Goal: Complete application form

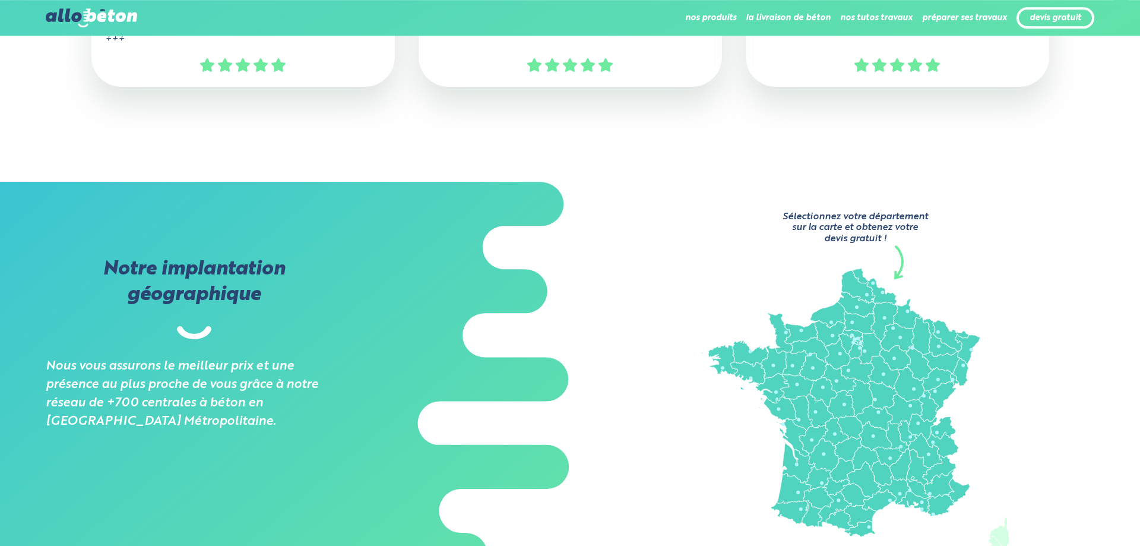
scroll to position [727, 0]
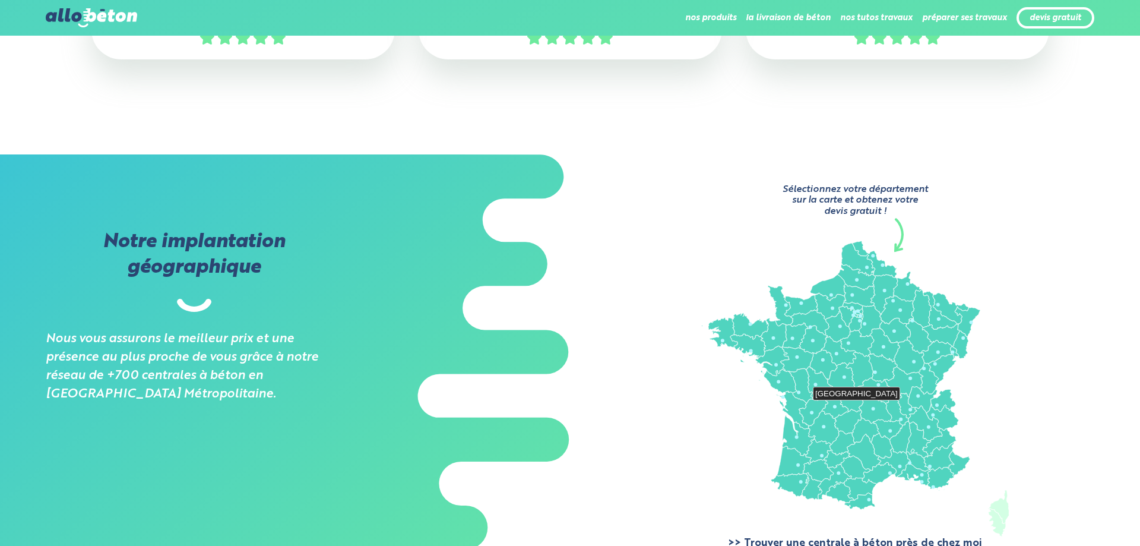
click at [870, 404] on icon at bounding box center [875, 408] width 33 height 29
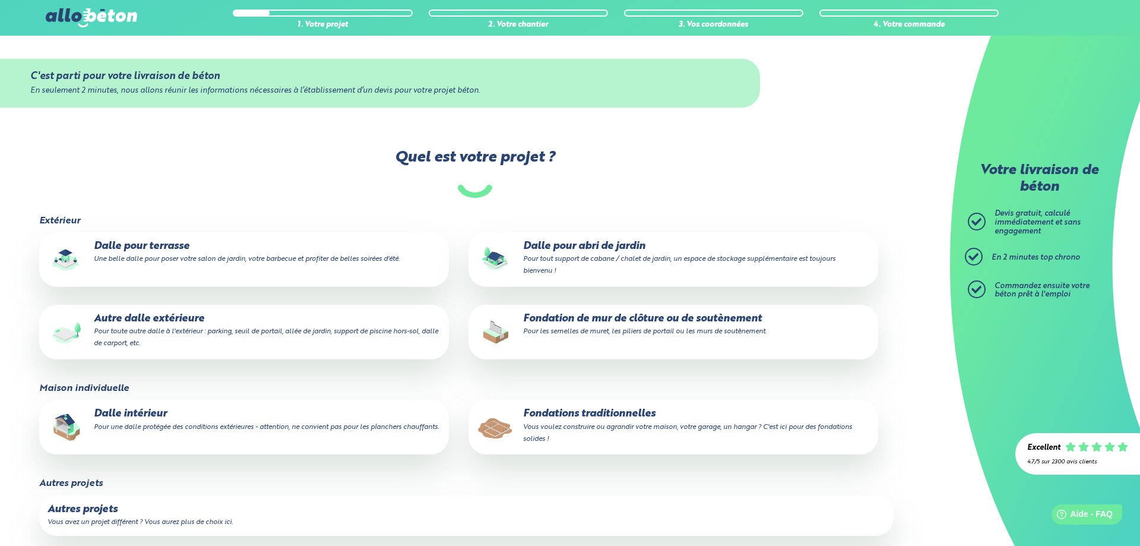
scroll to position [182, 0]
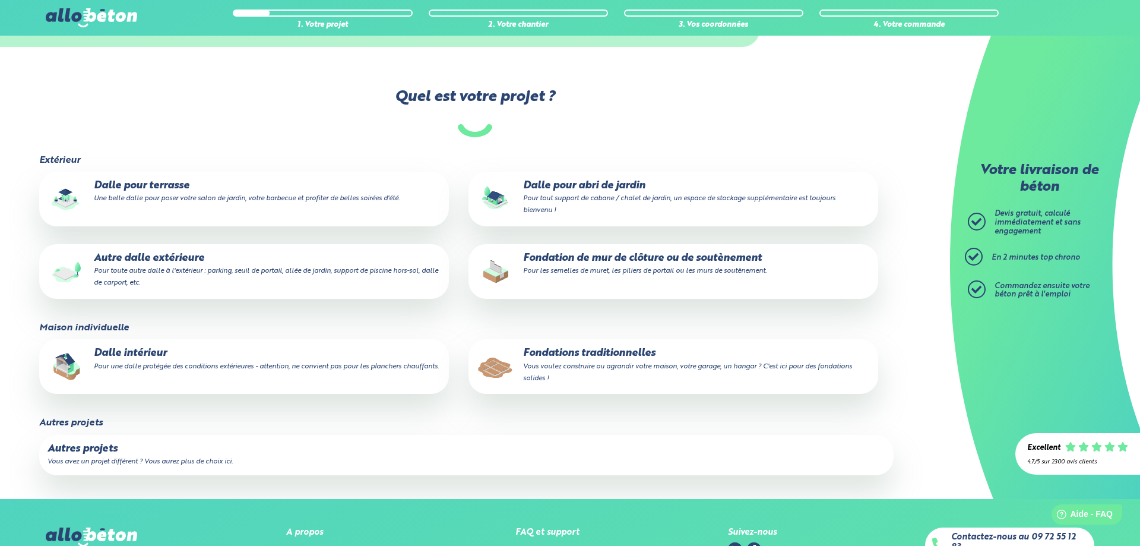
click at [168, 360] on p "Dalle intérieur Pour une dalle protégée des conditions extérieures - attention,…" at bounding box center [243, 359] width 393 height 24
click at [0, 0] on input "Dalle intérieur Pour une dalle protégée des conditions extérieures - attention,…" at bounding box center [0, 0] width 0 height 0
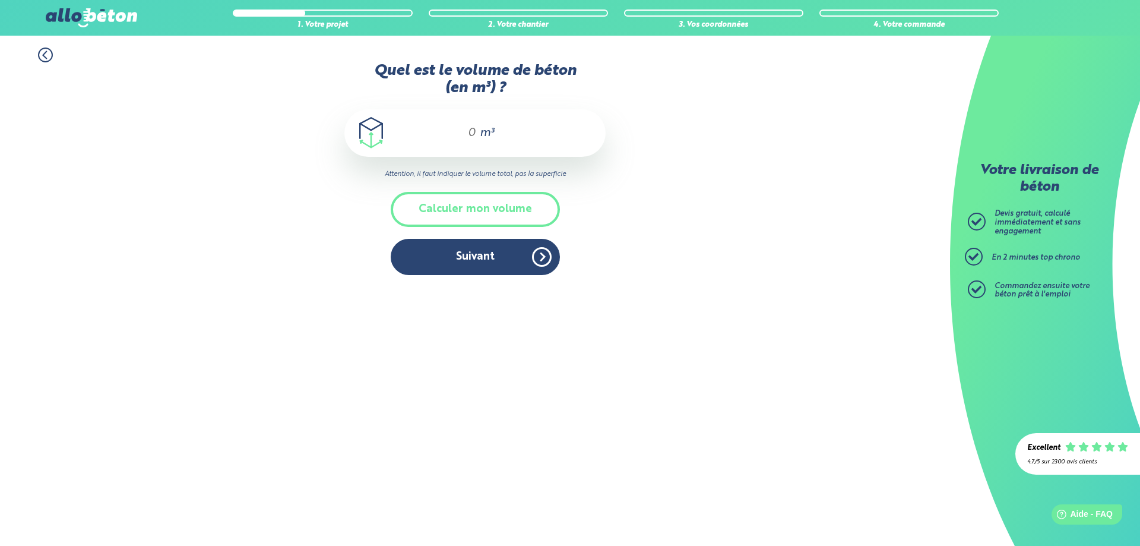
click at [471, 135] on input "Quel est le volume de béton (en m³) ?" at bounding box center [467, 133] width 20 height 14
click at [477, 133] on div "m³" at bounding box center [474, 132] width 261 height 47
click at [474, 136] on input "Quel est le volume de béton (en m³) ?" at bounding box center [467, 133] width 20 height 14
type input "3"
click at [500, 246] on button "Suivant" at bounding box center [475, 257] width 169 height 36
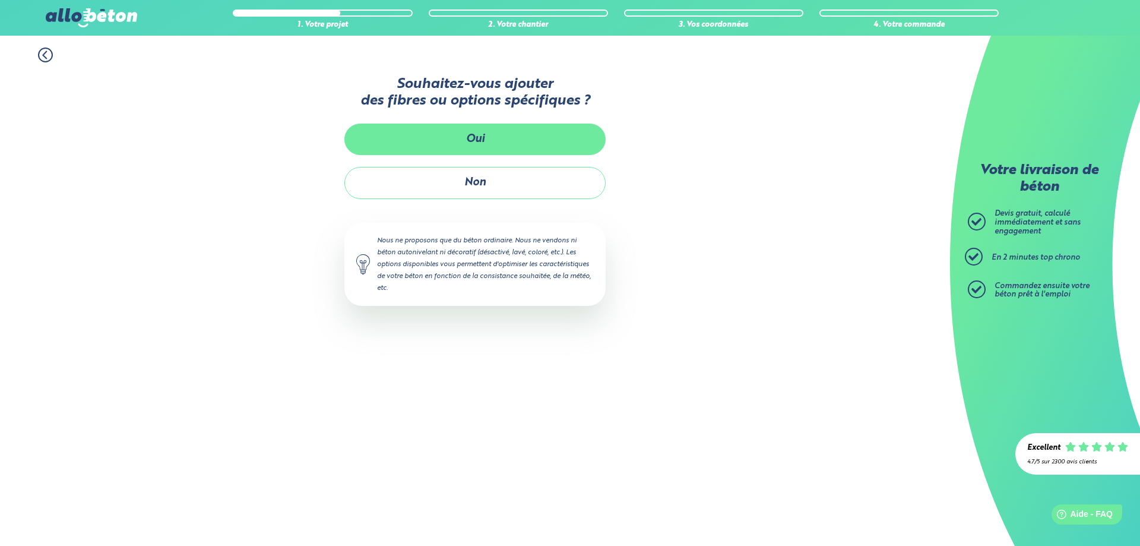
click at [495, 140] on button "Oui" at bounding box center [474, 138] width 261 height 31
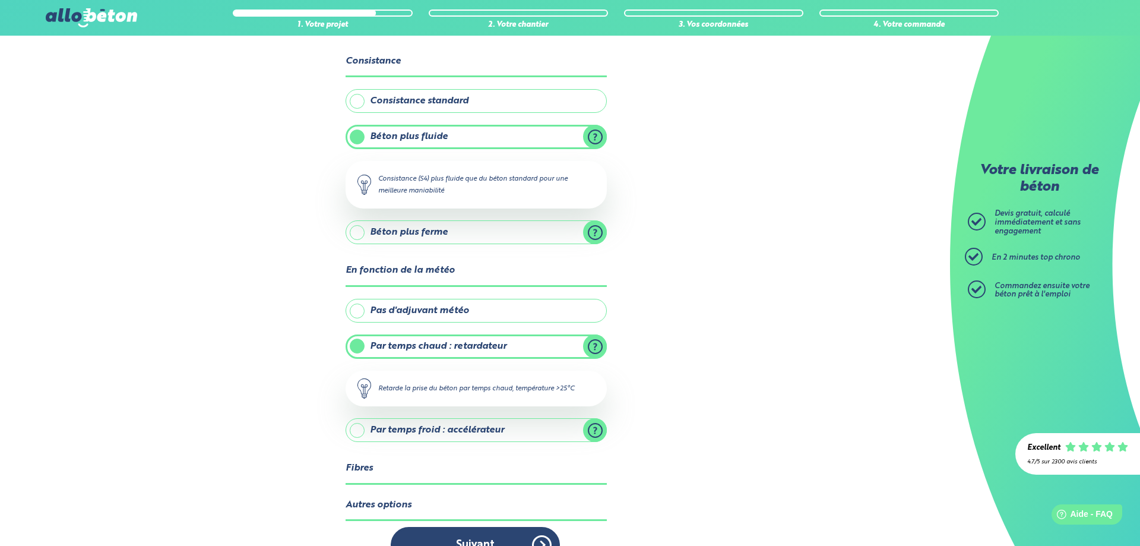
scroll to position [90, 0]
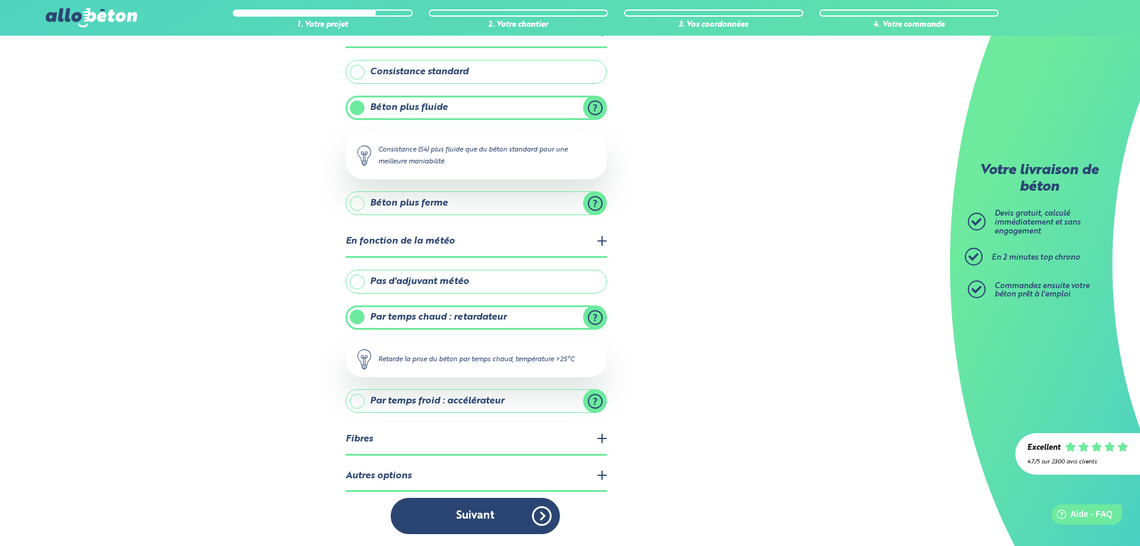
click at [518, 442] on legend "Fibres" at bounding box center [476, 439] width 261 height 30
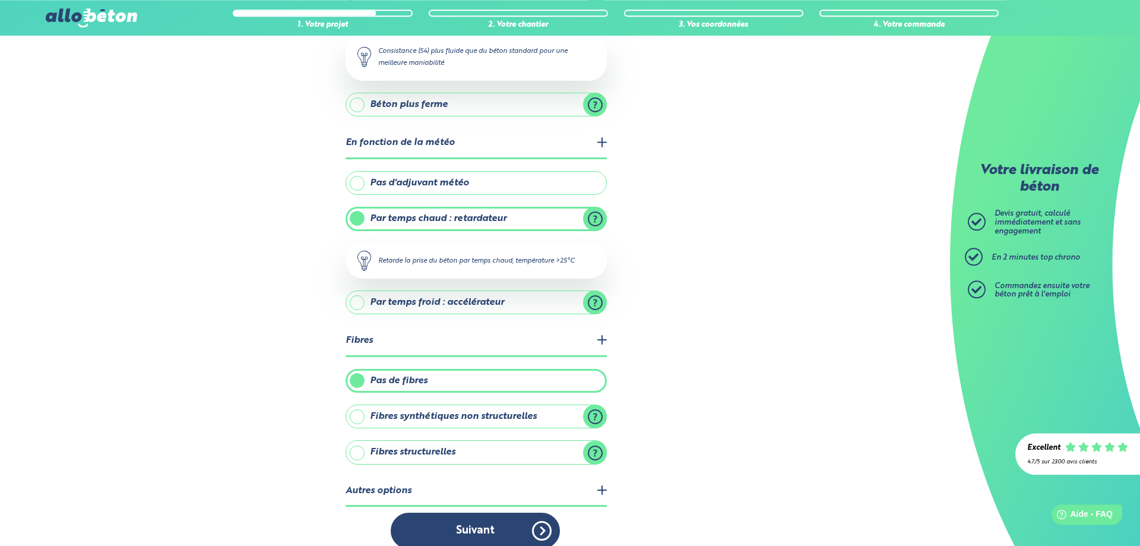
scroll to position [203, 0]
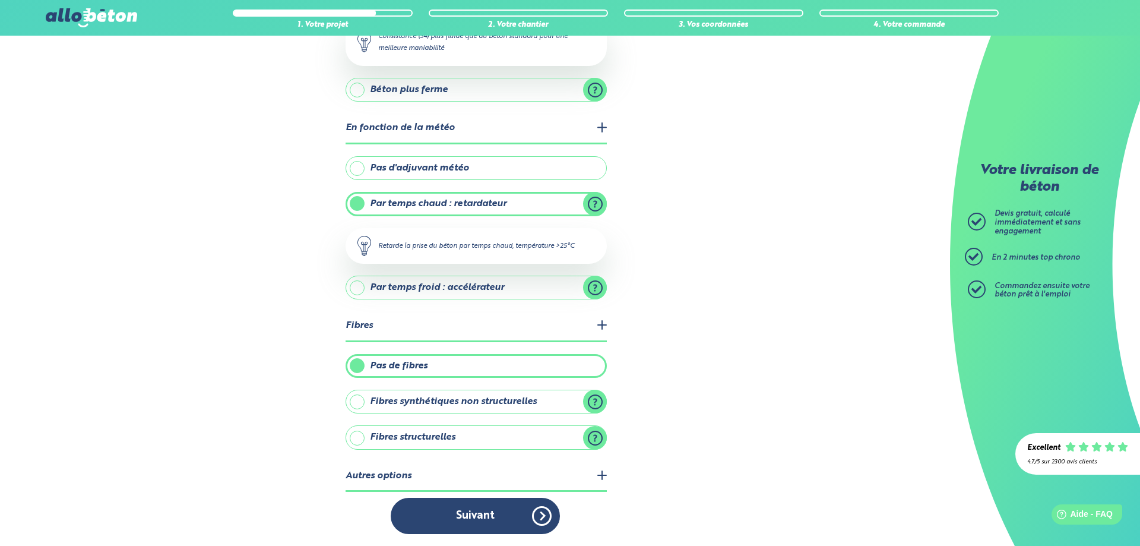
click at [548, 406] on label "Fibres synthétiques non structurelles" at bounding box center [476, 401] width 261 height 24
click at [0, 0] on input "Fibres synthétiques non structurelles" at bounding box center [0, 0] width 0 height 0
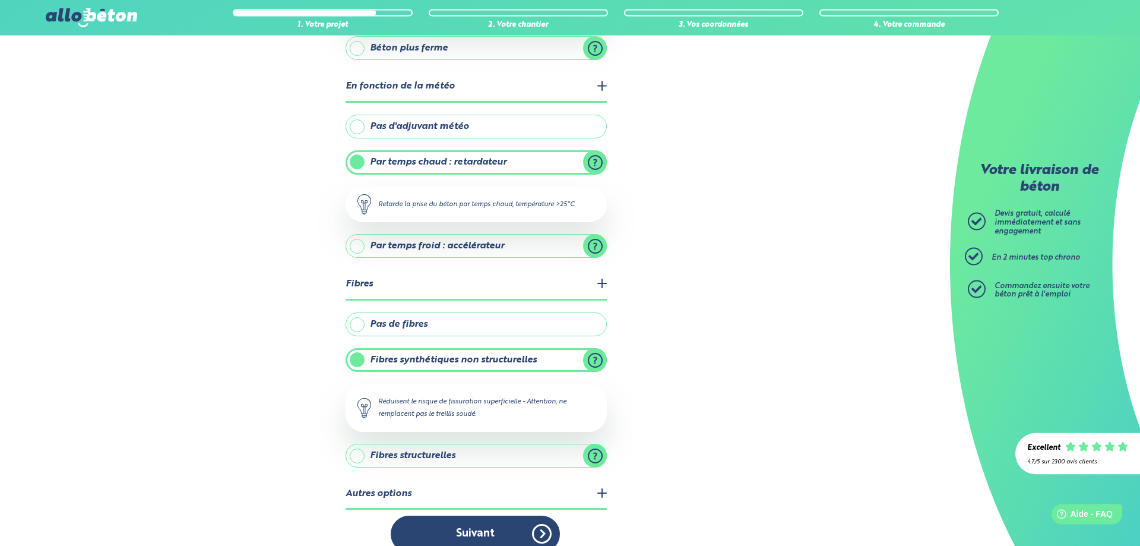
scroll to position [263, 0]
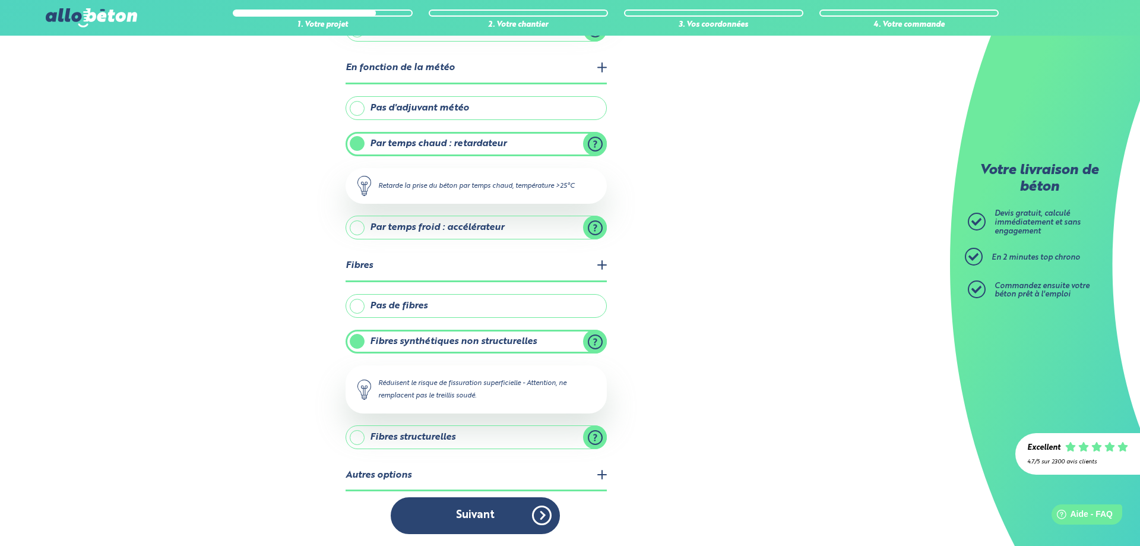
click at [573, 484] on legend "Autres options" at bounding box center [476, 476] width 261 height 30
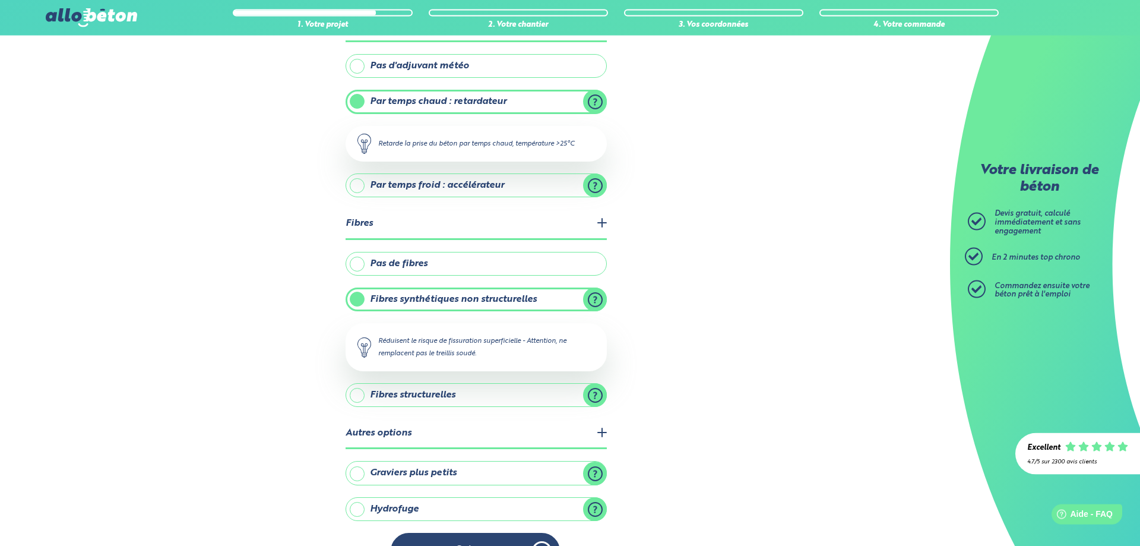
scroll to position [341, 0]
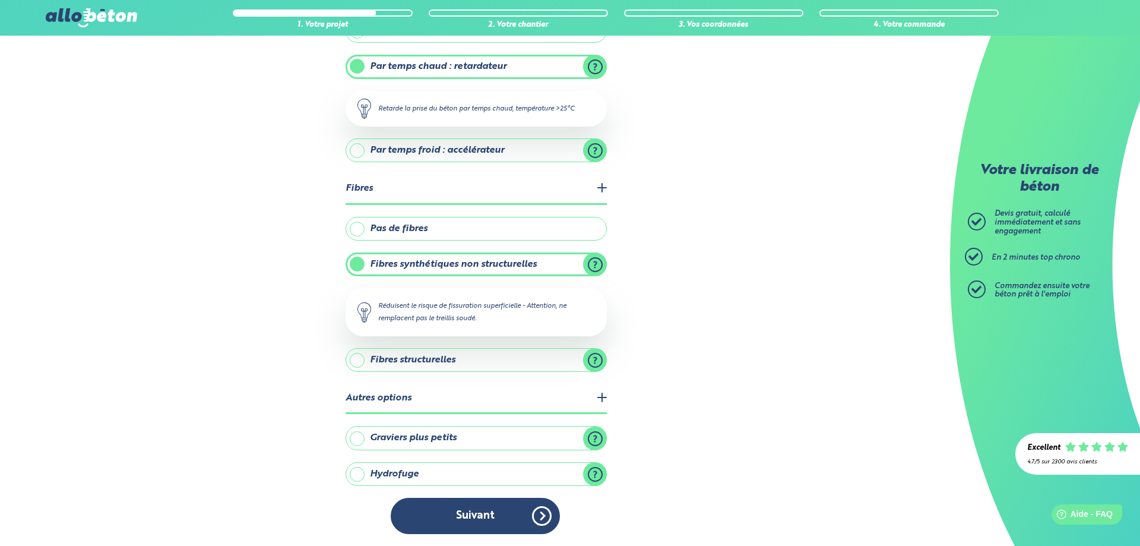
click at [598, 437] on label "Graviers plus petits" at bounding box center [476, 438] width 261 height 24
click at [0, 0] on input "Graviers plus petits" at bounding box center [0, 0] width 0 height 0
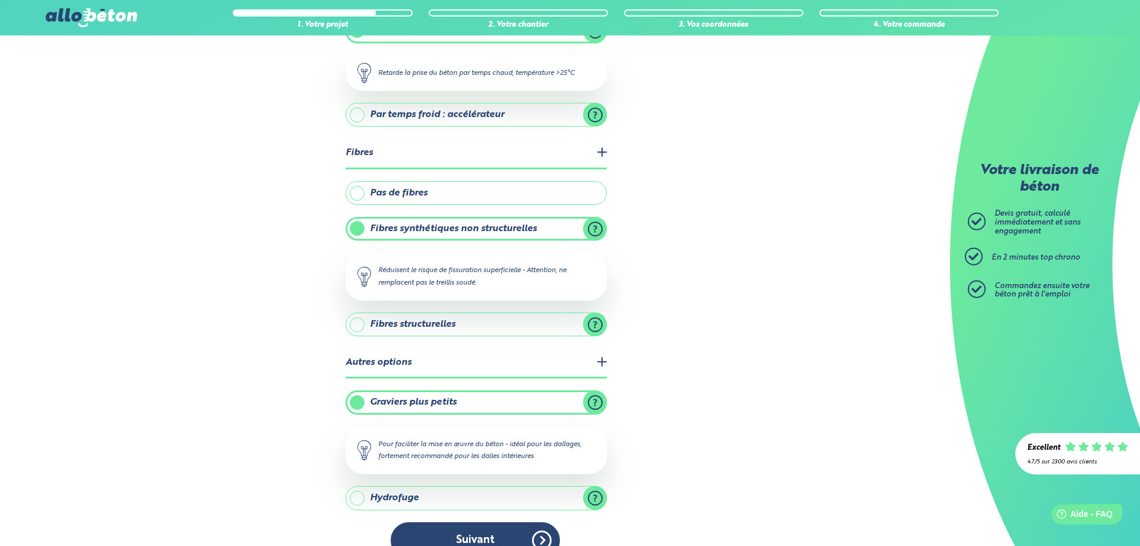
scroll to position [400, 0]
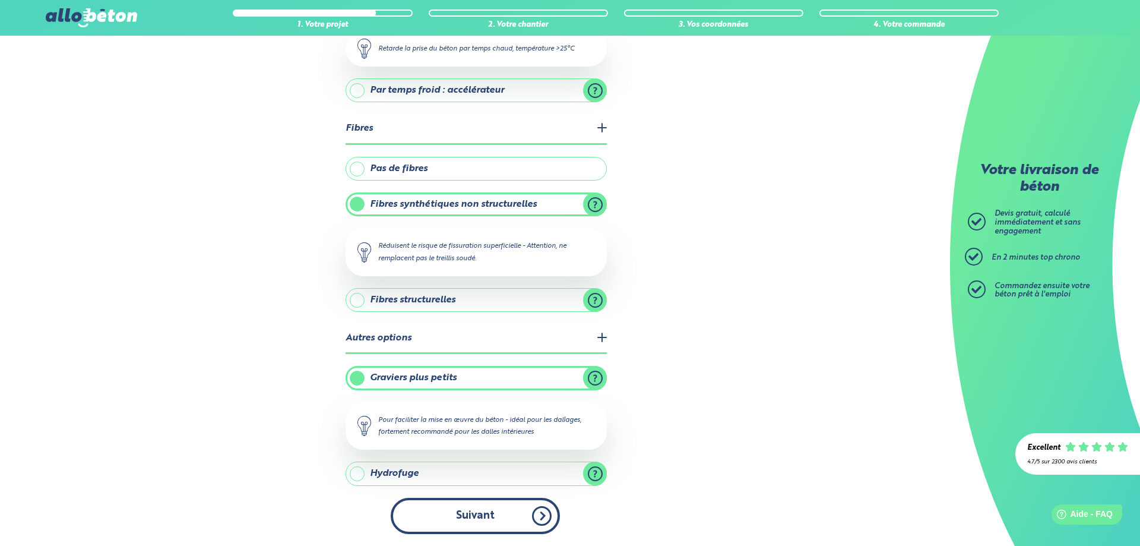
click at [470, 521] on button "Suivant" at bounding box center [475, 515] width 169 height 36
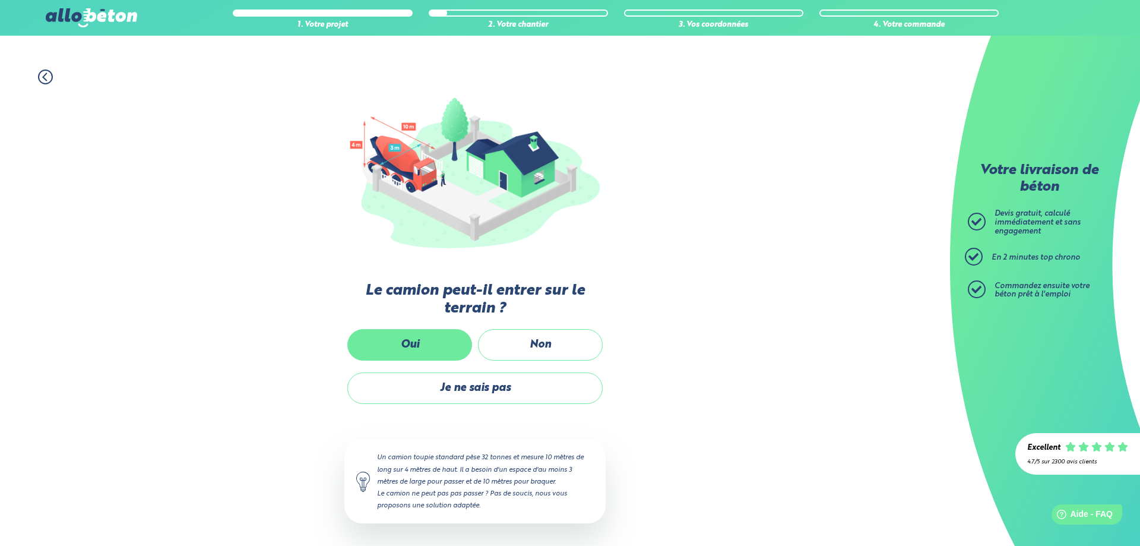
click at [423, 341] on label "Oui" at bounding box center [409, 344] width 125 height 31
click at [0, 0] on input "Oui" at bounding box center [0, 0] width 0 height 0
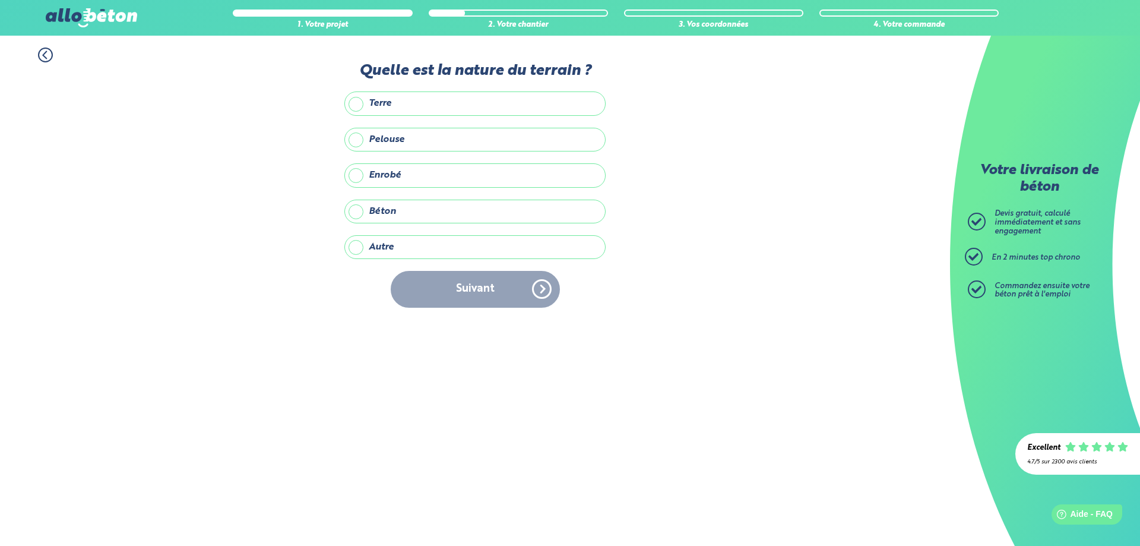
click at [424, 113] on label "Terre" at bounding box center [474, 103] width 261 height 24
click at [0, 0] on input "Terre" at bounding box center [0, 0] width 0 height 0
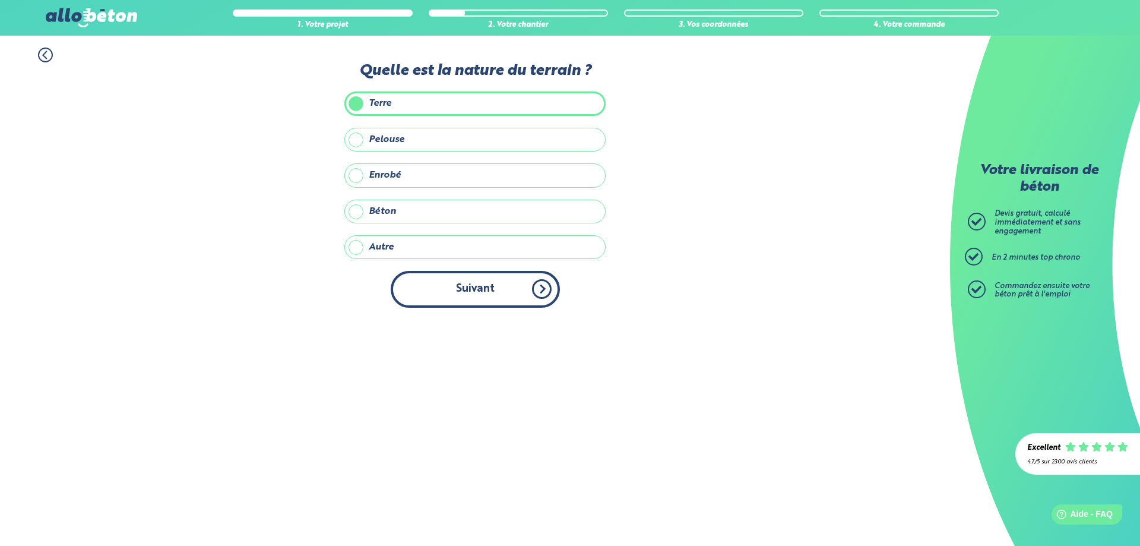
click at [482, 303] on button "Suivant" at bounding box center [475, 289] width 169 height 36
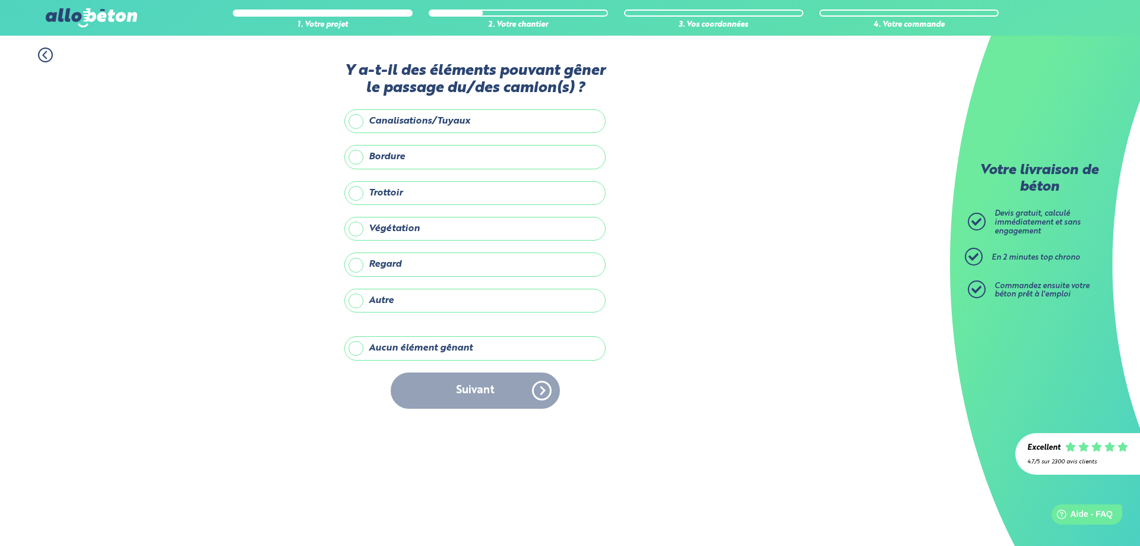
click at [384, 303] on label "Autre" at bounding box center [474, 301] width 261 height 24
click at [0, 0] on input "Autre" at bounding box center [0, 0] width 0 height 0
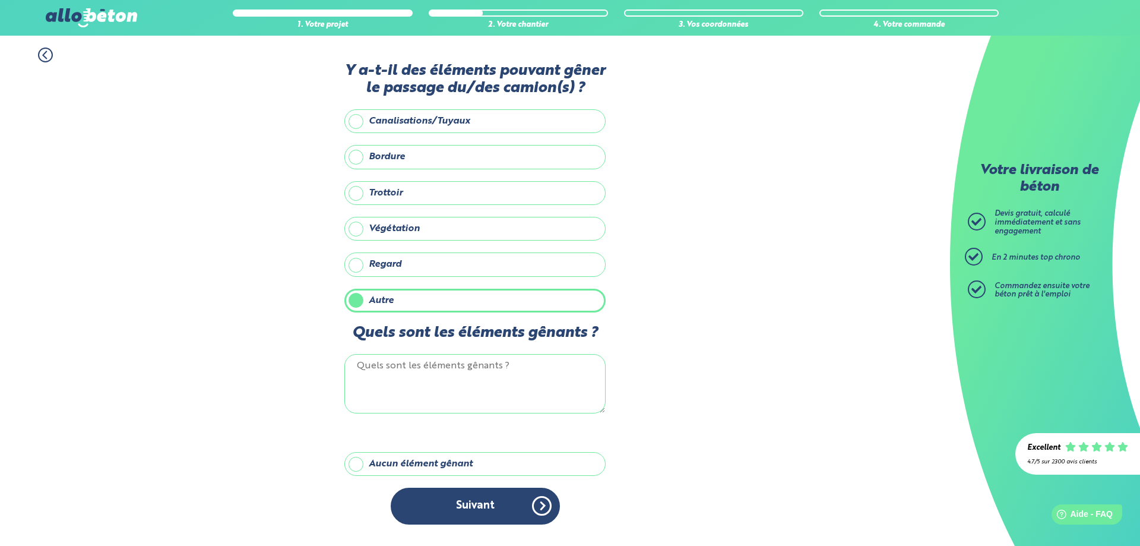
click at [428, 370] on textarea "Quels sont les éléments gênants ?" at bounding box center [474, 383] width 261 height 59
type textarea "Entrée dans la cave par un soupirail"
click at [416, 459] on label "Aucun élément gênant" at bounding box center [474, 464] width 261 height 24
click at [0, 0] on input "Aucun élément gênant" at bounding box center [0, 0] width 0 height 0
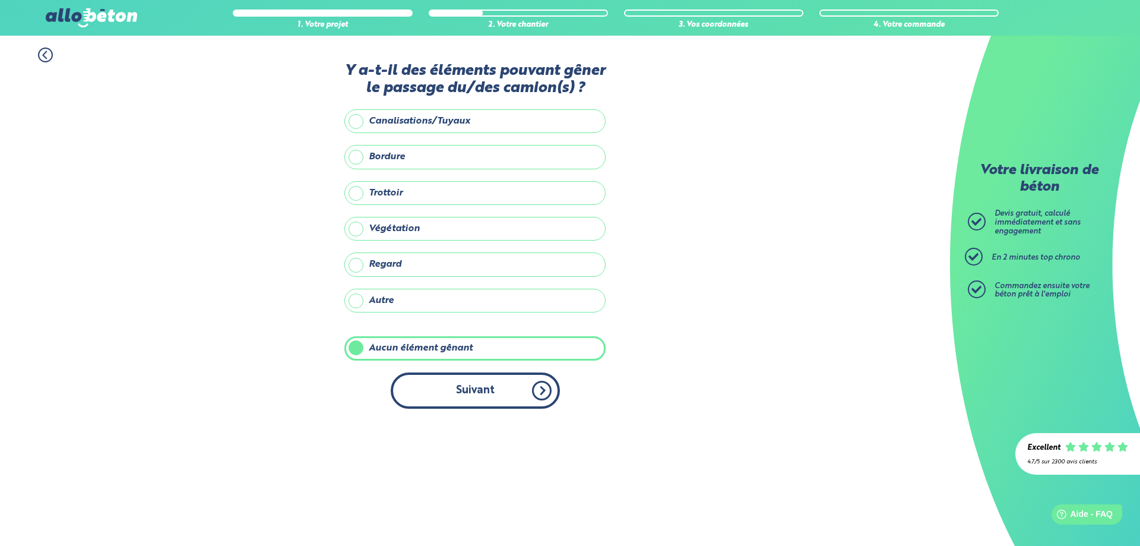
click at [467, 397] on button "Suivant" at bounding box center [475, 390] width 169 height 36
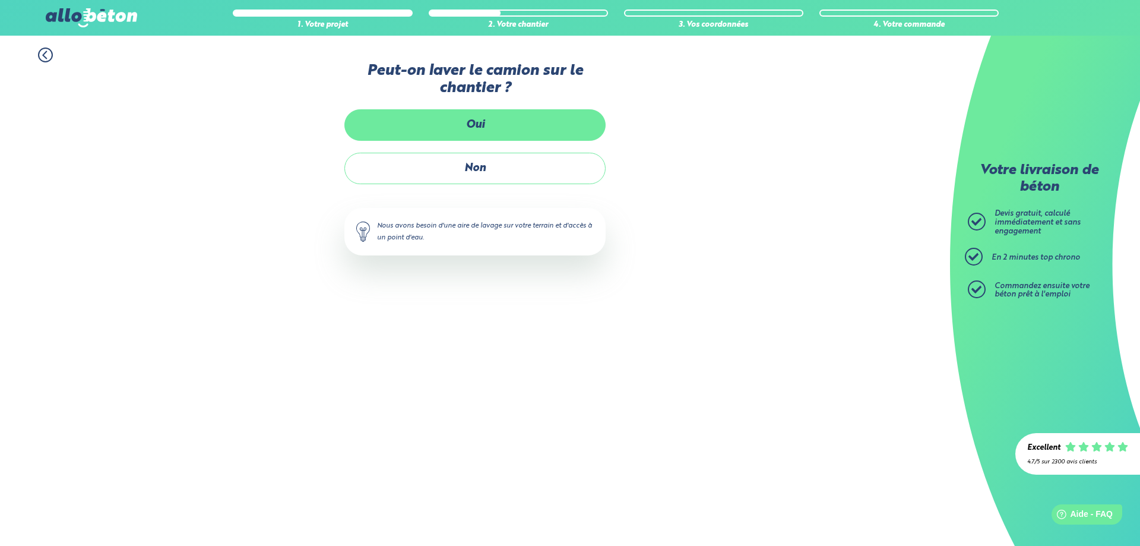
click at [470, 133] on label "Oui" at bounding box center [474, 124] width 261 height 31
click at [0, 0] on input "Oui" at bounding box center [0, 0] width 0 height 0
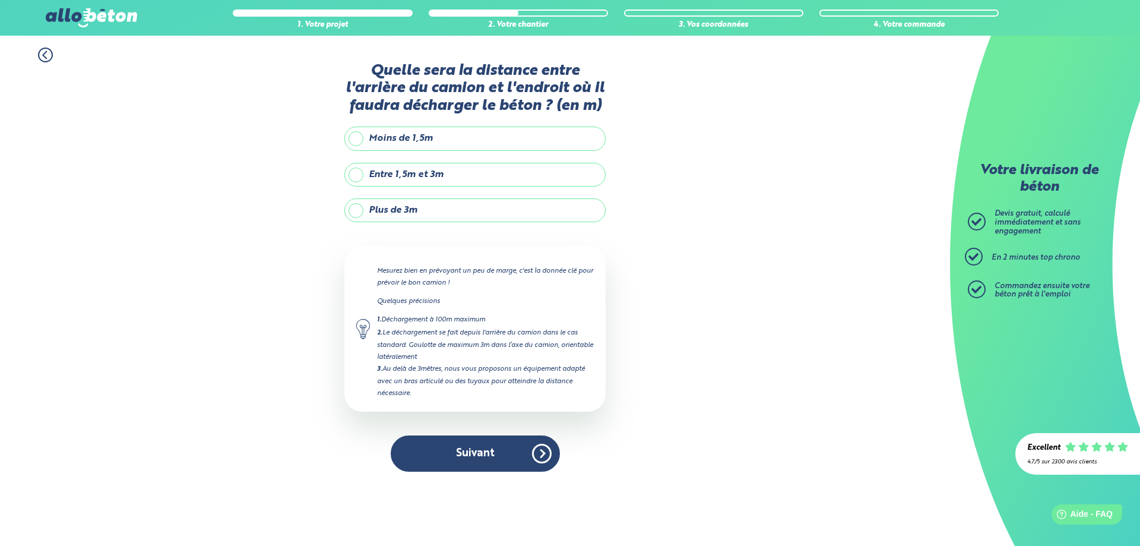
click at [412, 217] on label "Plus de 3m" at bounding box center [474, 210] width 261 height 24
click at [0, 0] on input "Plus de 3m" at bounding box center [0, 0] width 0 height 0
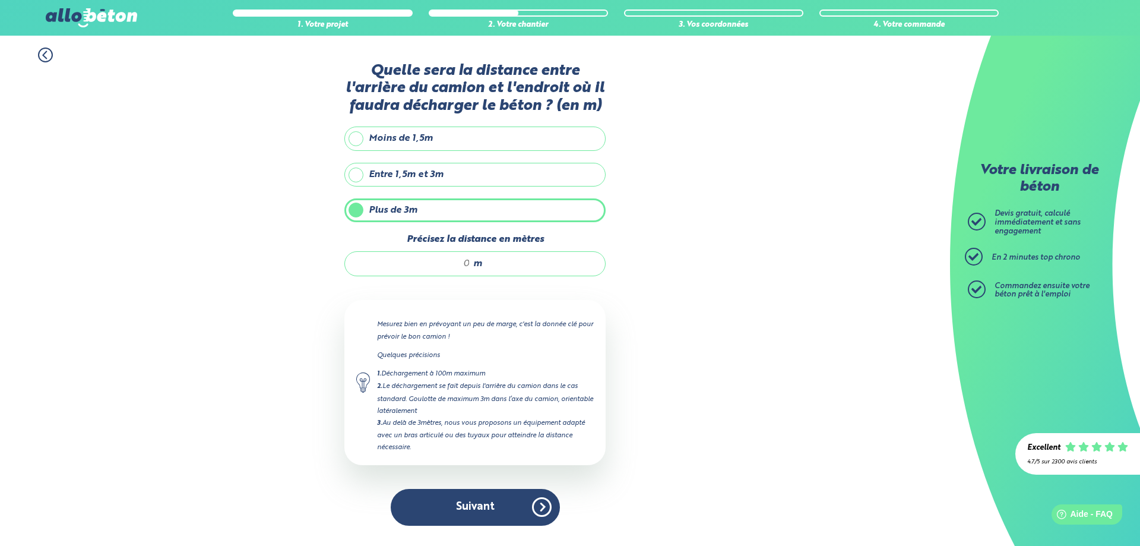
click at [458, 262] on input "Précisez la distance en mètres" at bounding box center [413, 264] width 113 height 12
type input "8"
type input "7"
click at [526, 508] on button "Suivant" at bounding box center [475, 507] width 169 height 36
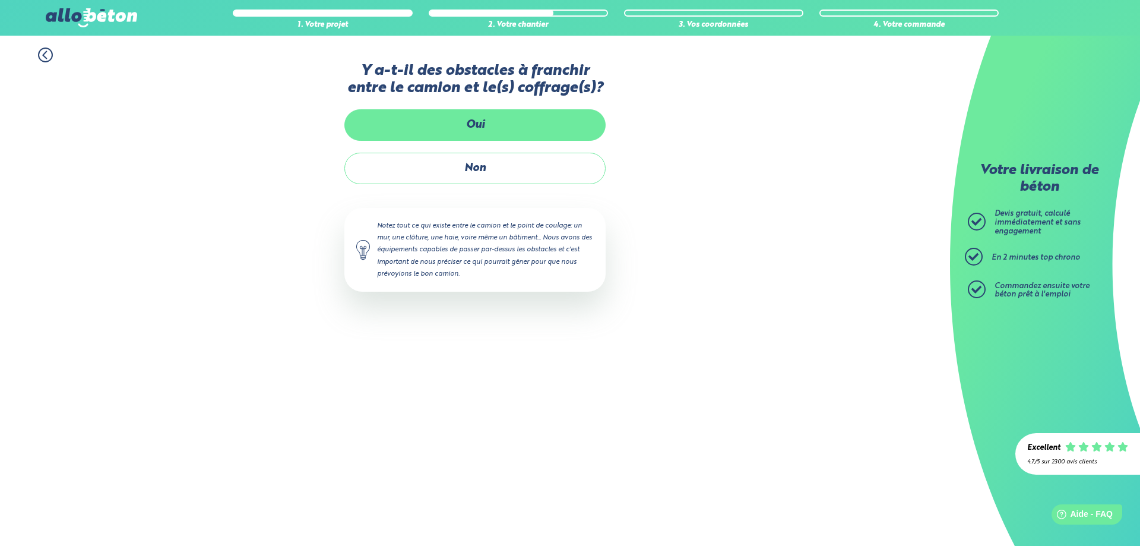
click at [489, 127] on label "Oui" at bounding box center [474, 124] width 261 height 31
click at [0, 0] on input "Oui" at bounding box center [0, 0] width 0 height 0
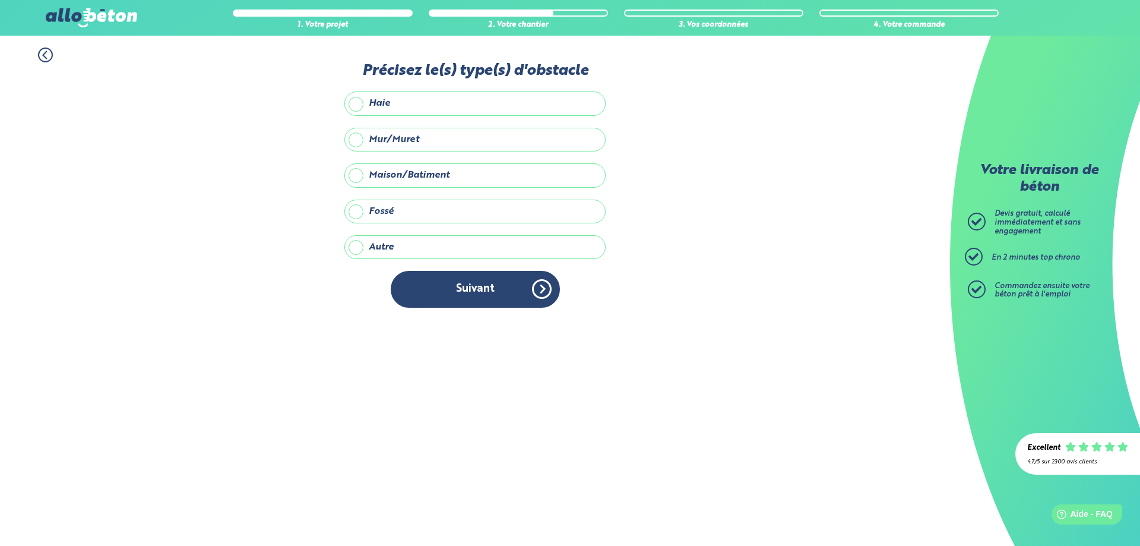
click at [414, 177] on label "Maison/Batiment" at bounding box center [474, 175] width 261 height 24
click at [0, 0] on input "Maison/Batiment" at bounding box center [0, 0] width 0 height 0
click at [393, 235] on div "Précisez le(s) type(s) d'obstacle Haie Mur/Muret Maison/Batiment Fossé Autre Pr…" at bounding box center [474, 190] width 261 height 257
click at [397, 246] on label "Autre" at bounding box center [474, 247] width 261 height 24
click at [0, 0] on input "Autre" at bounding box center [0, 0] width 0 height 0
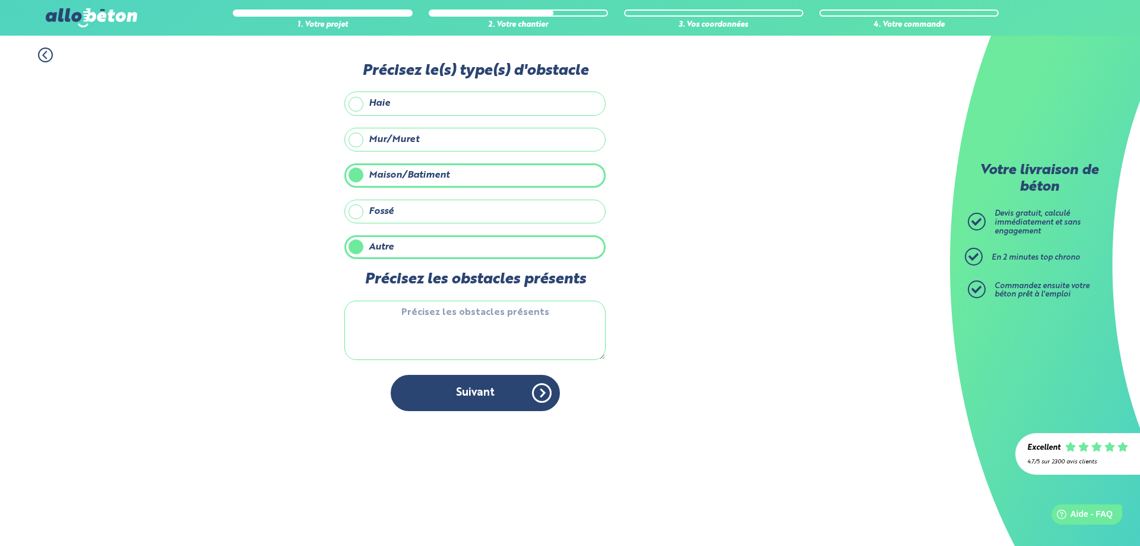
click at [403, 175] on label "Maison/Batiment" at bounding box center [474, 175] width 261 height 24
click at [0, 0] on input "Maison/Batiment" at bounding box center [0, 0] width 0 height 0
click at [460, 315] on textarea "Précisez les obstacles présents" at bounding box center [474, 329] width 261 height 59
click at [509, 315] on textarea "Entrée dans la cave via oupirail" at bounding box center [474, 329] width 261 height 59
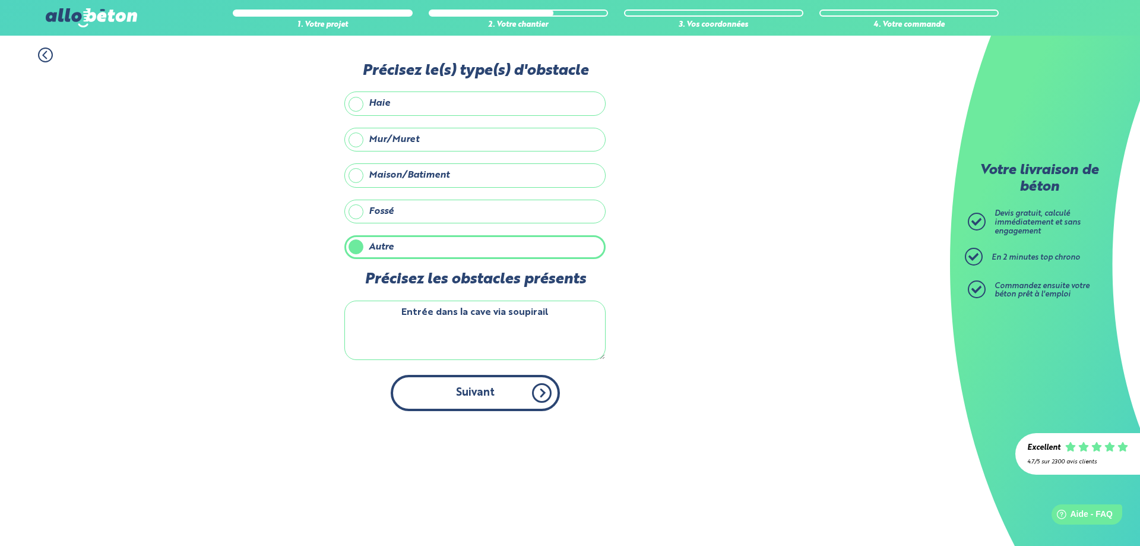
type textarea "Entrée dans la cave via soupirail"
click at [513, 405] on button "Suivant" at bounding box center [475, 393] width 169 height 36
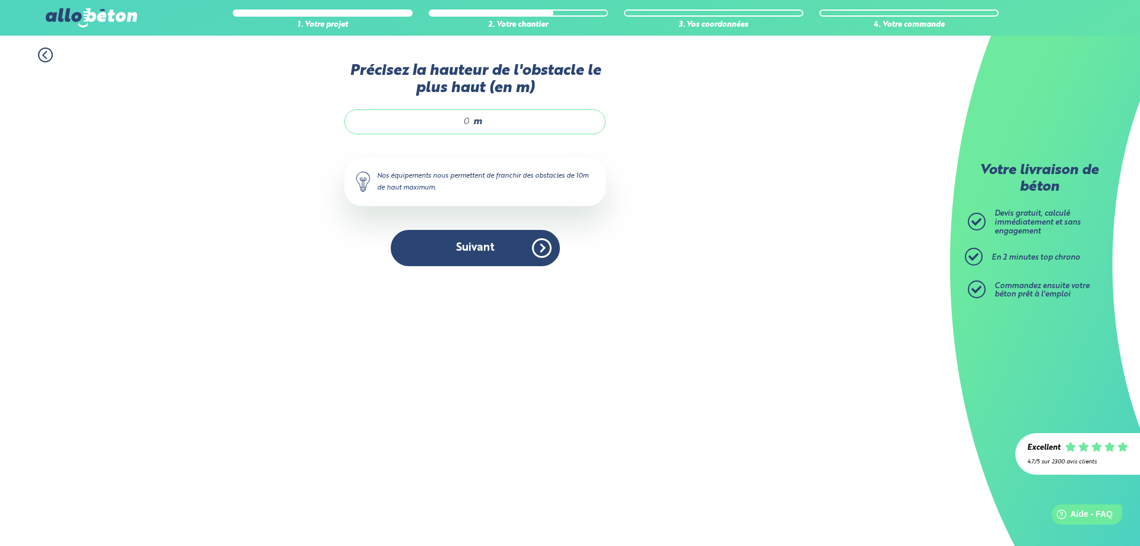
click at [458, 122] on input "Précisez la hauteur de l'obstacle le plus haut (en m)" at bounding box center [413, 122] width 113 height 12
click at [47, 55] on icon at bounding box center [45, 54] width 15 height 15
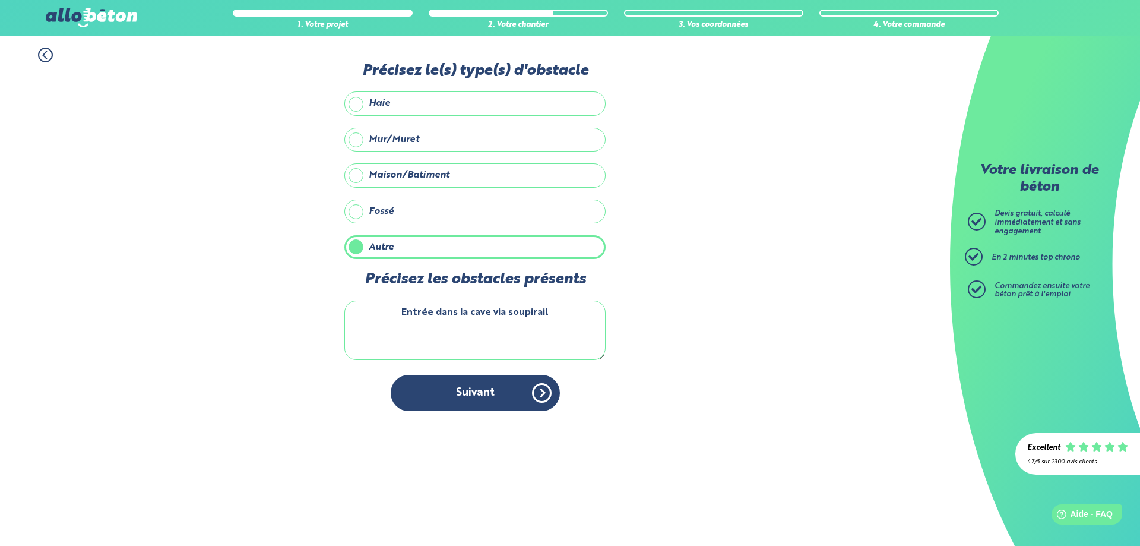
click at [47, 55] on icon at bounding box center [45, 54] width 15 height 15
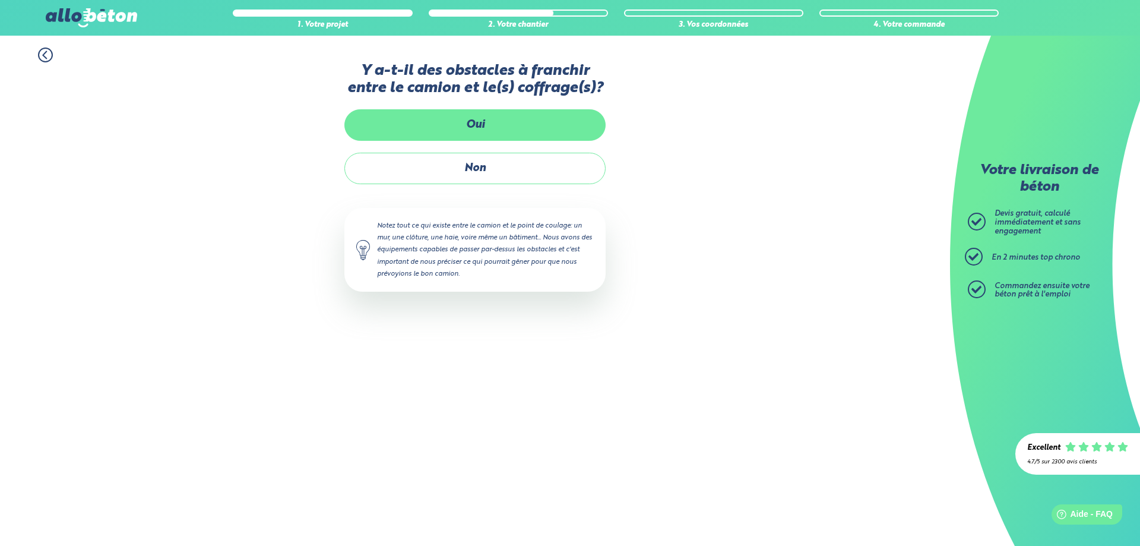
click at [514, 129] on label "Oui" at bounding box center [474, 124] width 261 height 31
click at [0, 0] on input "Oui" at bounding box center [0, 0] width 0 height 0
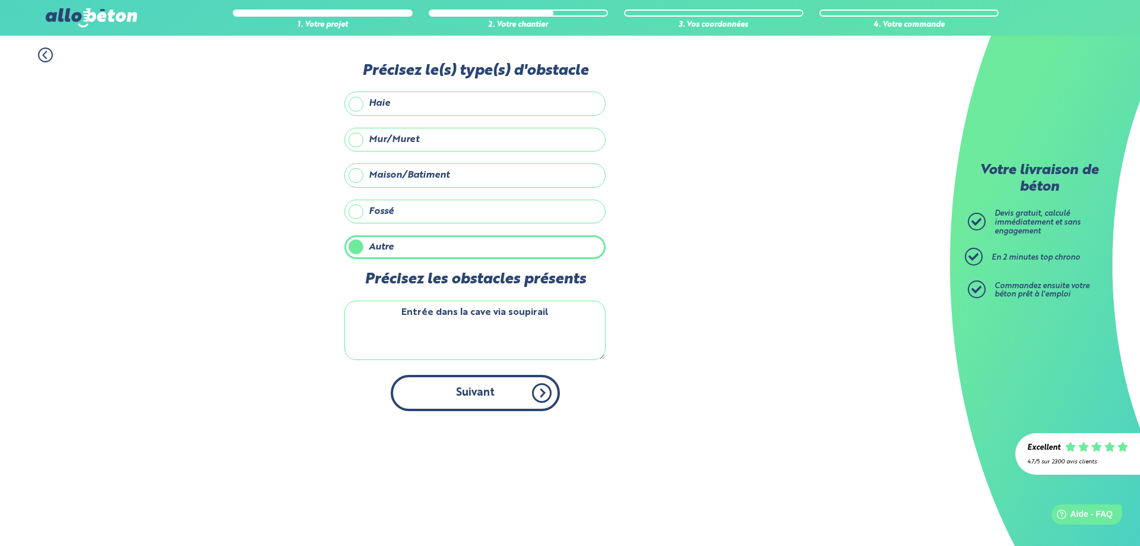
click at [522, 393] on button "Suivant" at bounding box center [475, 393] width 169 height 36
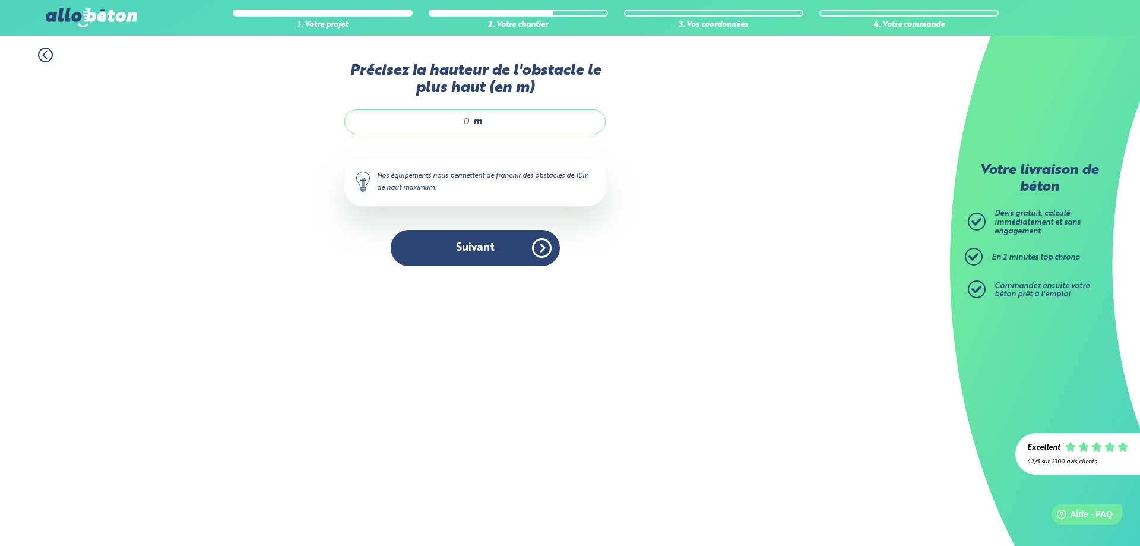
click at [465, 125] on input "Précisez la hauteur de l'obstacle le plus haut (en m)" at bounding box center [413, 122] width 113 height 12
type input "1"
click at [523, 258] on button "Suivant" at bounding box center [475, 248] width 169 height 36
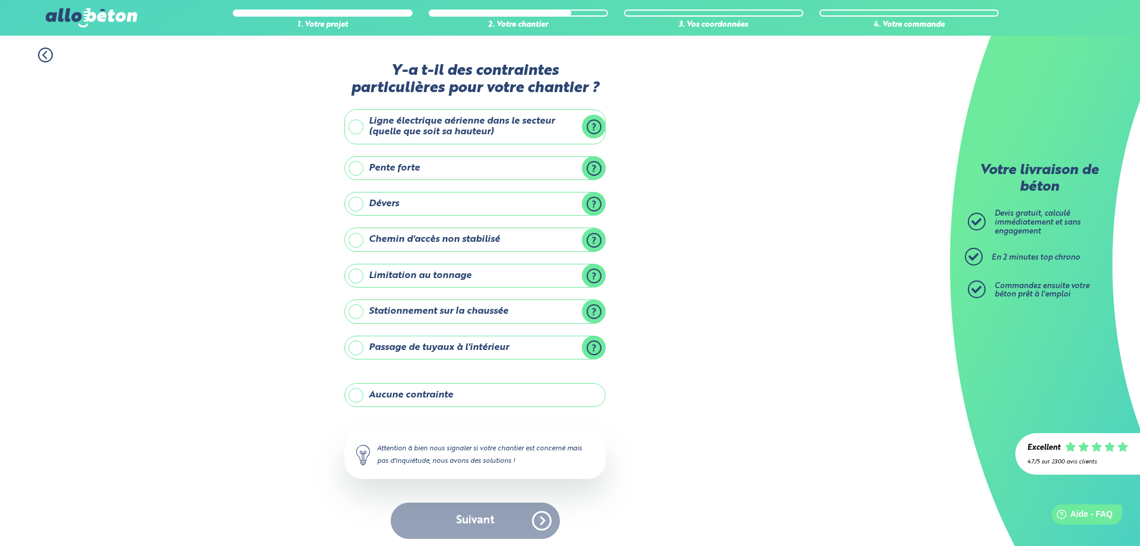
click at [459, 349] on label "Passage de tuyaux à l'intérieur" at bounding box center [474, 347] width 261 height 24
click at [0, 0] on input "Passage de tuyaux à l'intérieur" at bounding box center [0, 0] width 0 height 0
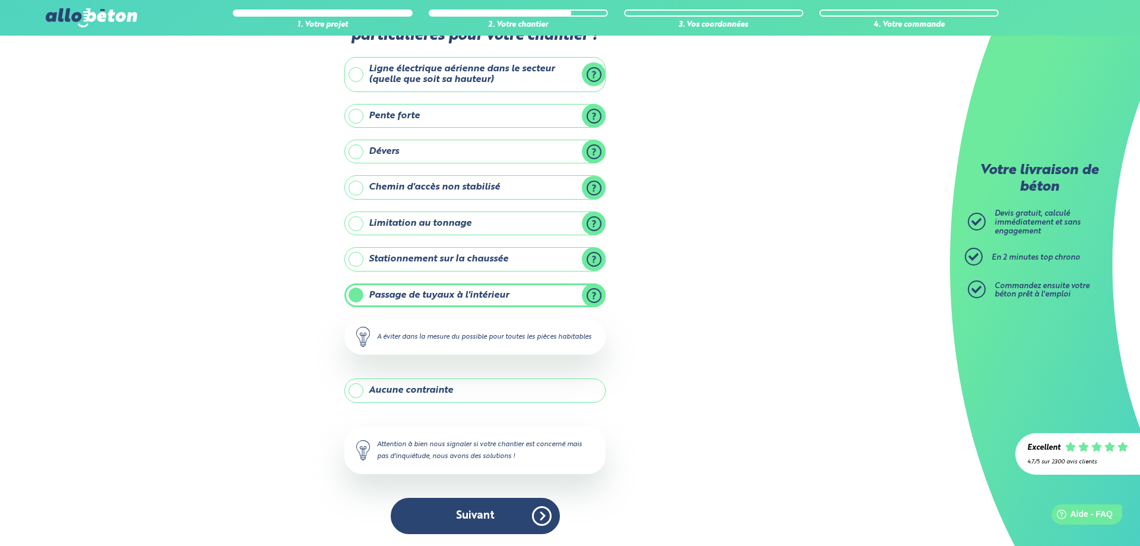
scroll to position [64, 0]
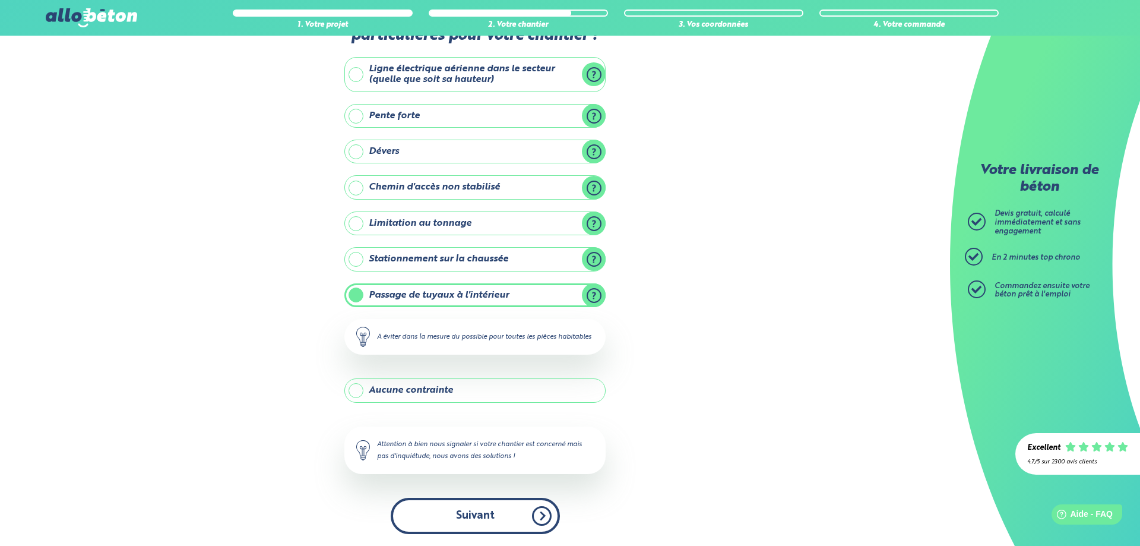
click at [487, 516] on button "Suivant" at bounding box center [475, 515] width 169 height 36
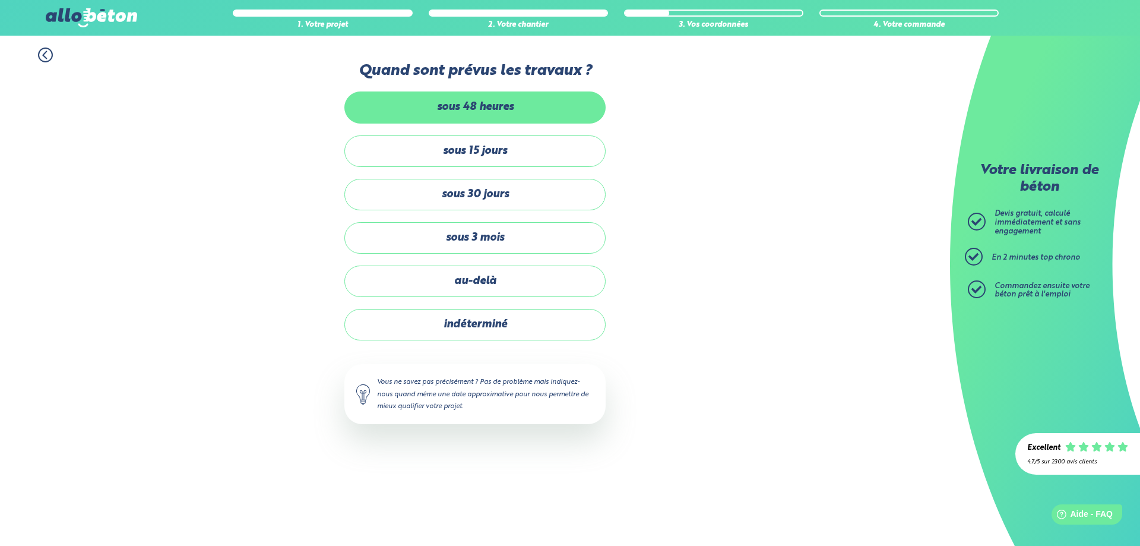
click at [529, 102] on label "sous 48 heures" at bounding box center [474, 106] width 261 height 31
click at [0, 0] on input "sous 48 heures" at bounding box center [0, 0] width 0 height 0
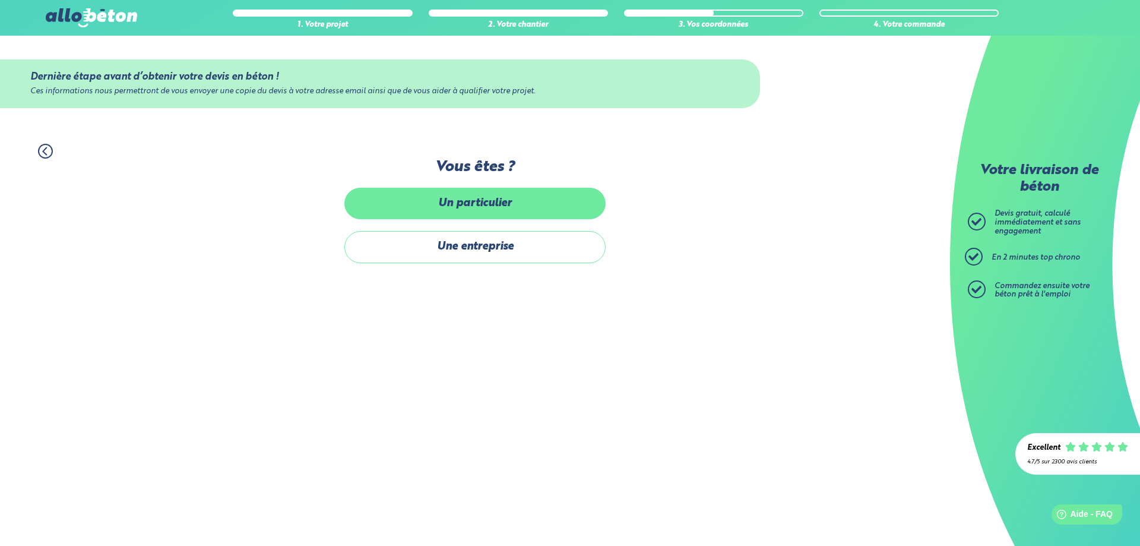
click at [483, 196] on label "Un particulier" at bounding box center [474, 203] width 261 height 31
click at [0, 0] on input "Un particulier" at bounding box center [0, 0] width 0 height 0
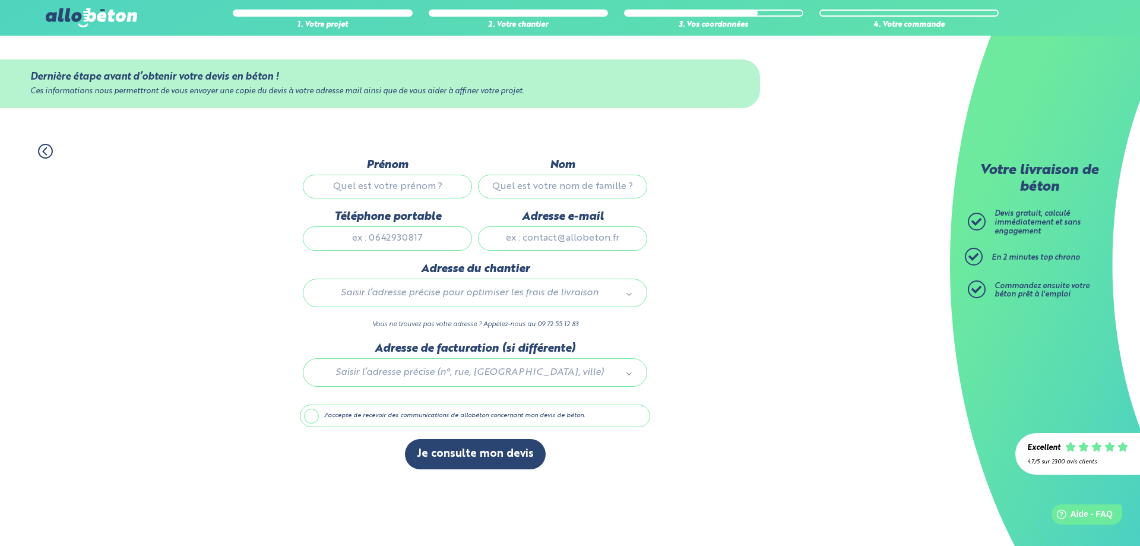
click at [393, 185] on input "Prénom" at bounding box center [387, 187] width 169 height 24
type input "[PERSON_NAME]"
type input "Khaladji"
type input "0686794692"
type input "[EMAIL_ADDRESS][DOMAIN_NAME]"
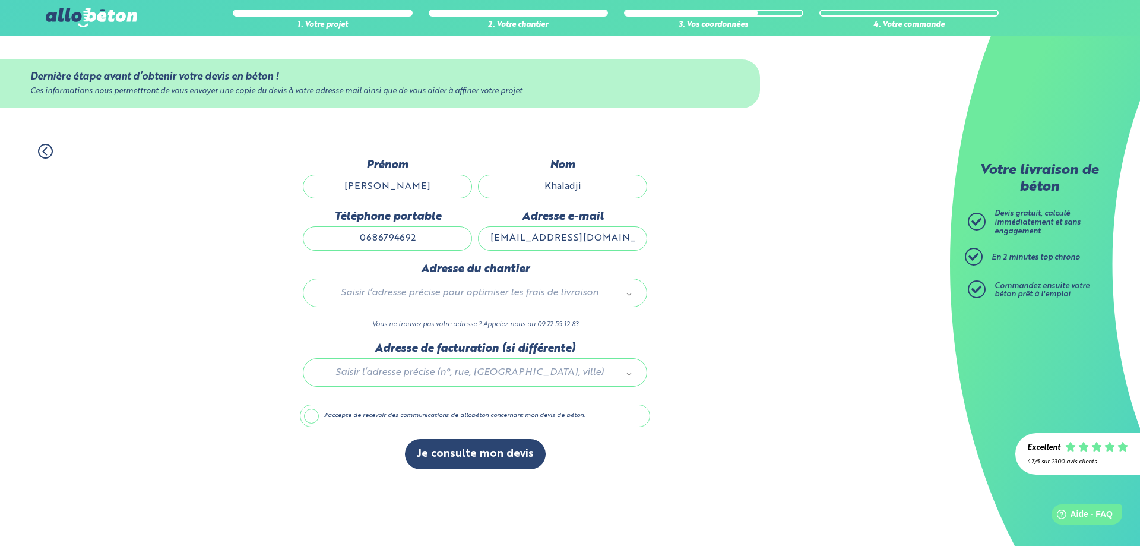
click at [568, 294] on body "09 72 55 12 83 Conseils et Appel Gratuits nos produits le béton prêt à l'emploi…" at bounding box center [570, 273] width 1140 height 546
click at [459, 329] on input "text" at bounding box center [475, 323] width 327 height 17
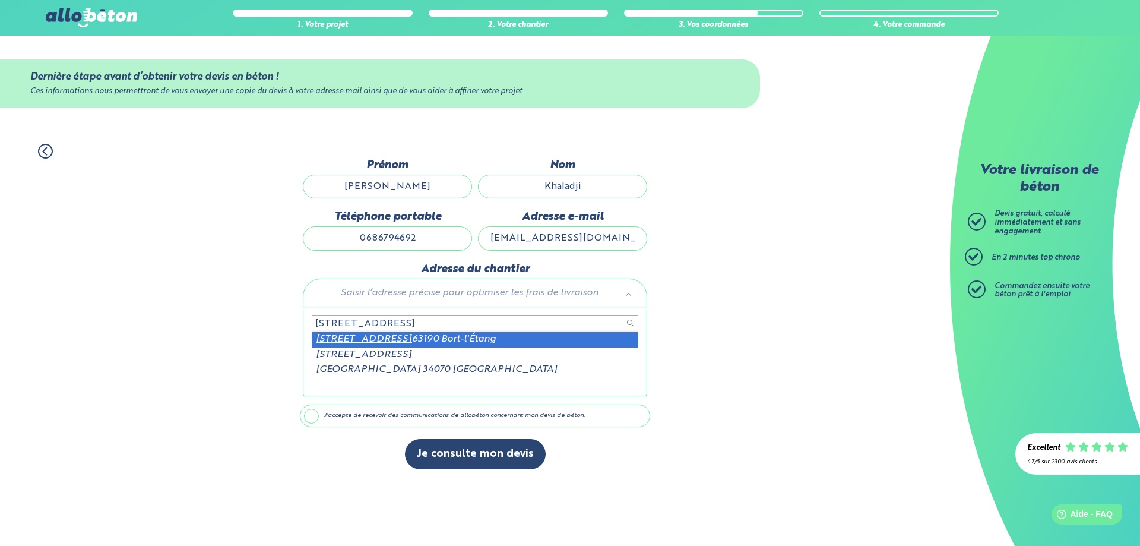
type input "[STREET_ADDRESS]"
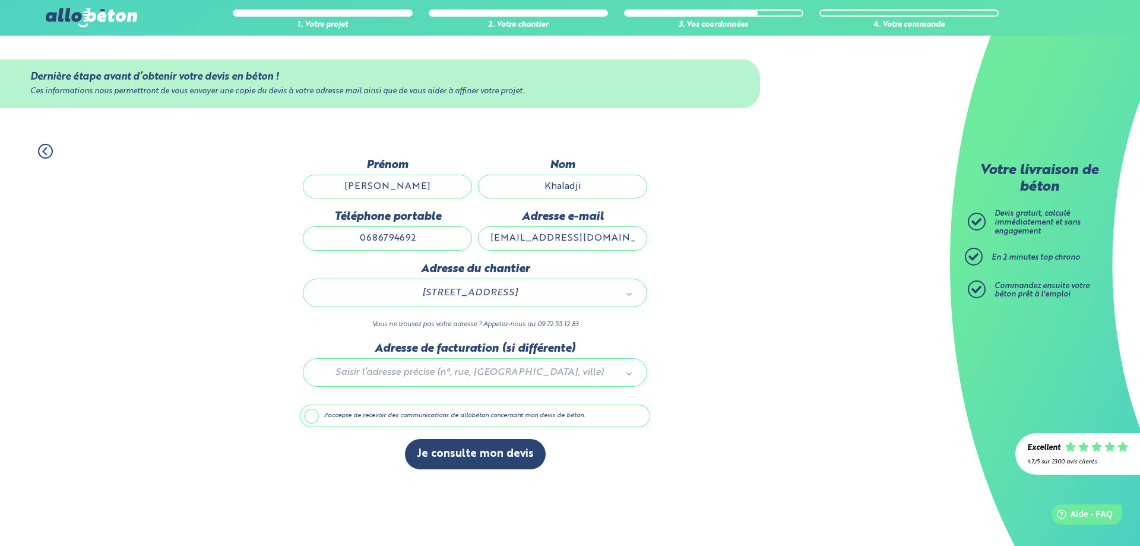
click at [468, 421] on label "J'accepte de recevoir des communications de allobéton concernant mon devis de b…" at bounding box center [475, 415] width 350 height 23
click at [0, 0] on input "J'accepte de recevoir des communications de allobéton concernant mon devis de b…" at bounding box center [0, 0] width 0 height 0
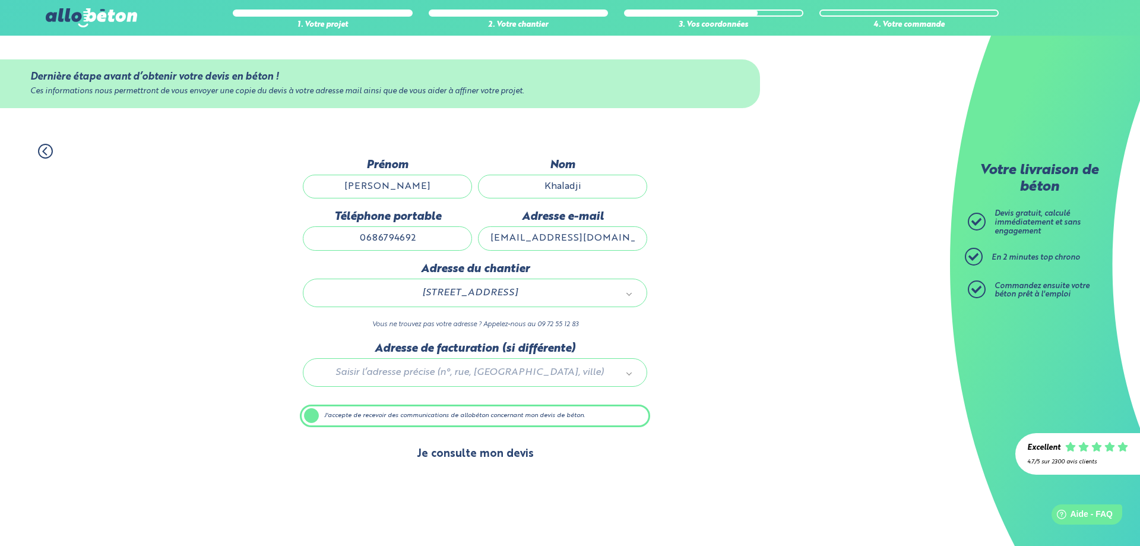
click at [466, 461] on button "Je consulte mon devis" at bounding box center [475, 454] width 141 height 30
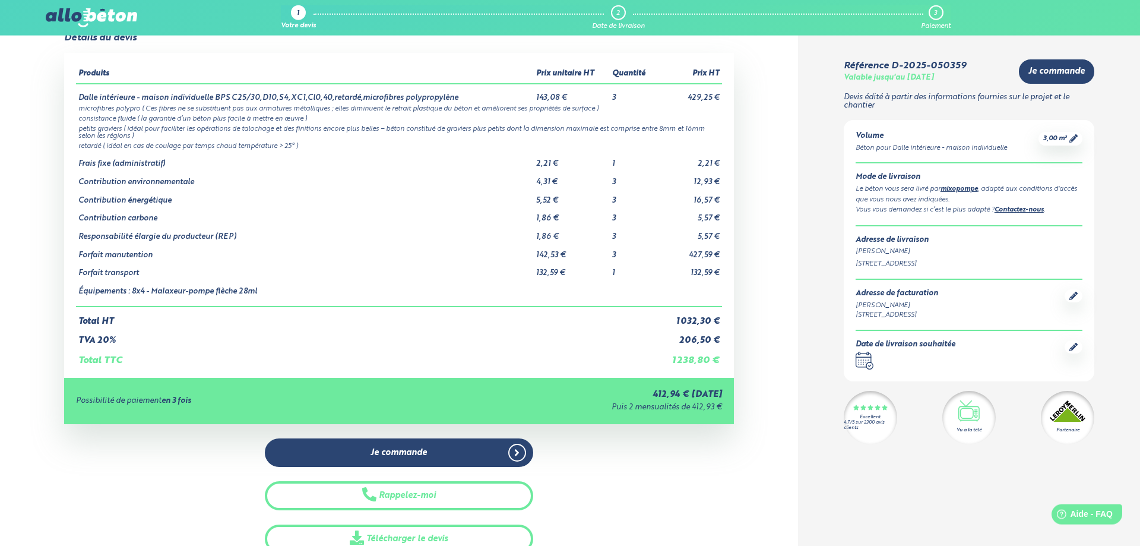
scroll to position [61, 0]
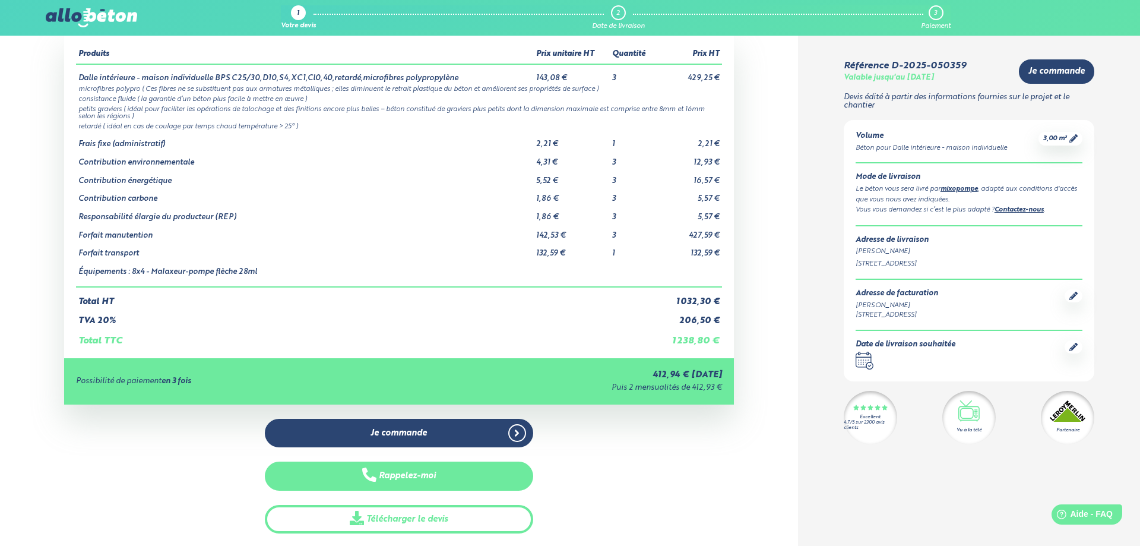
click at [429, 477] on button "Rappelez-moi" at bounding box center [399, 475] width 268 height 29
